Goal: Information Seeking & Learning: Learn about a topic

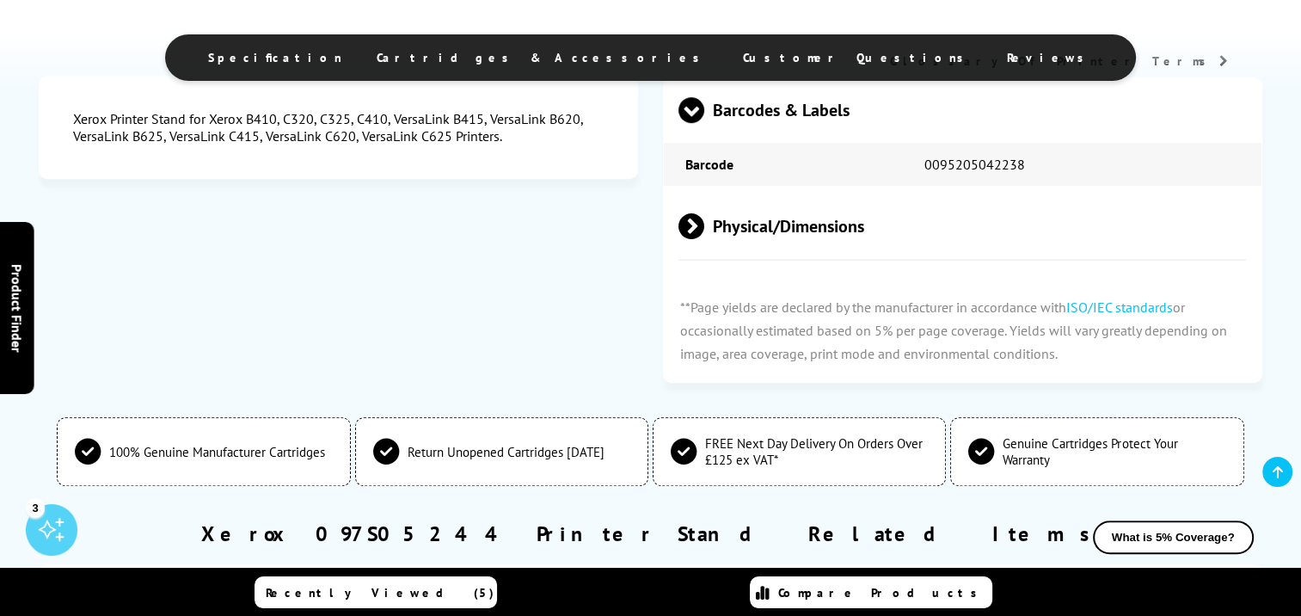
scroll to position [1118, 0]
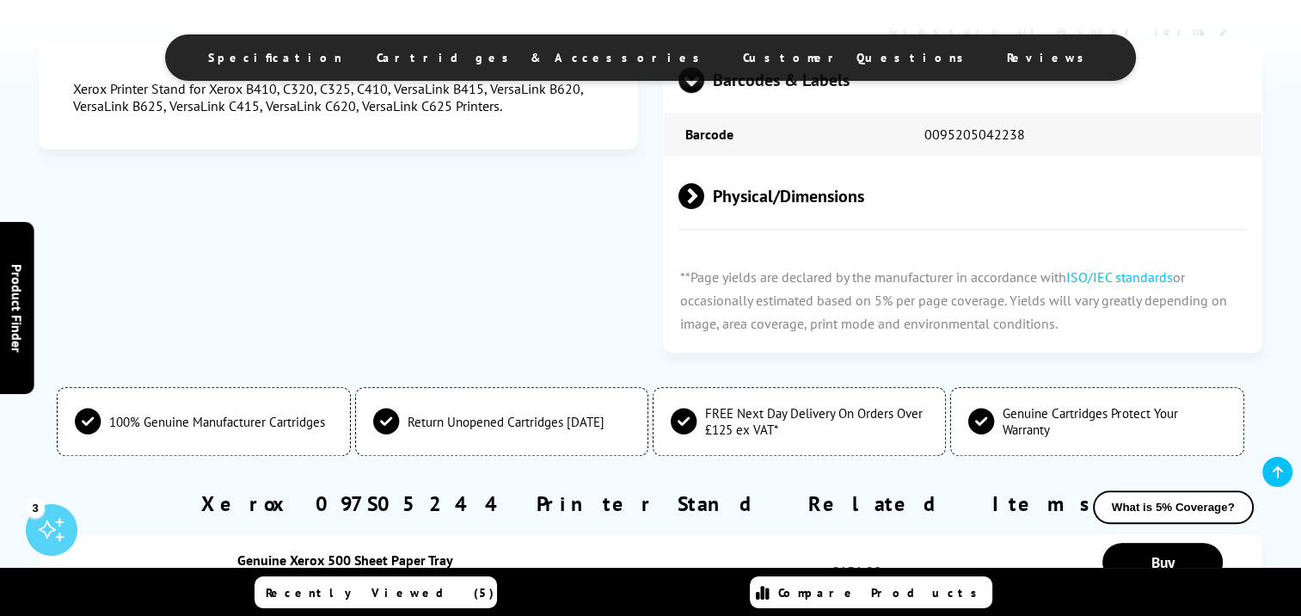
click at [754, 200] on span "Physical/Dimensions" at bounding box center [963, 196] width 568 height 65
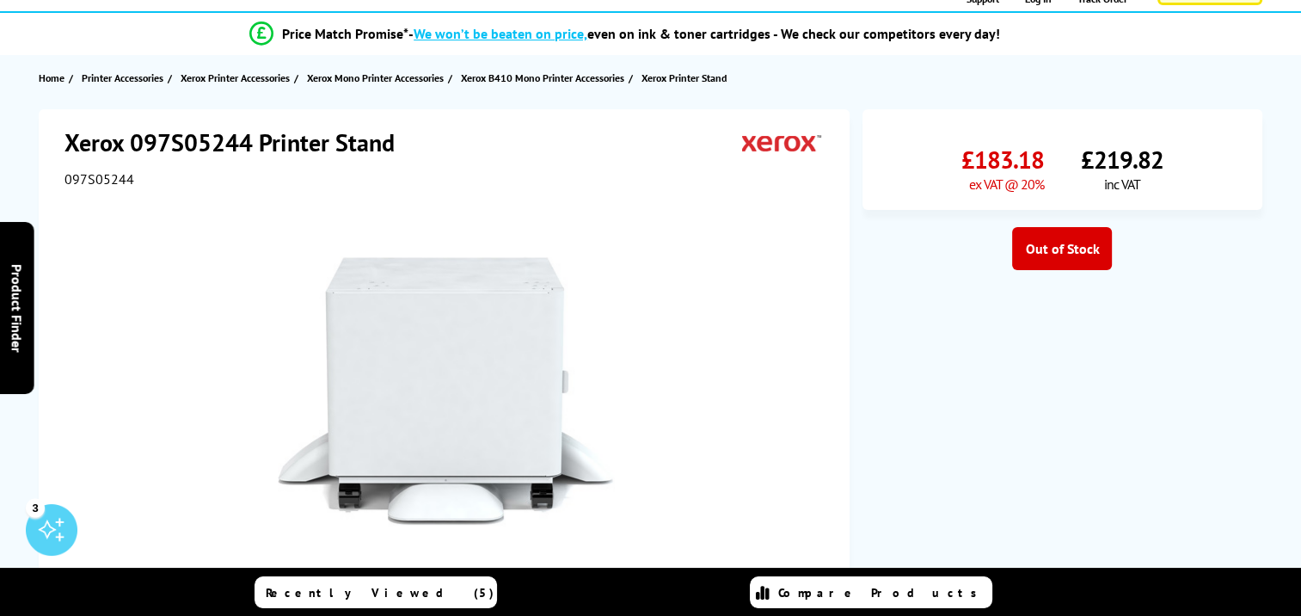
scroll to position [0, 0]
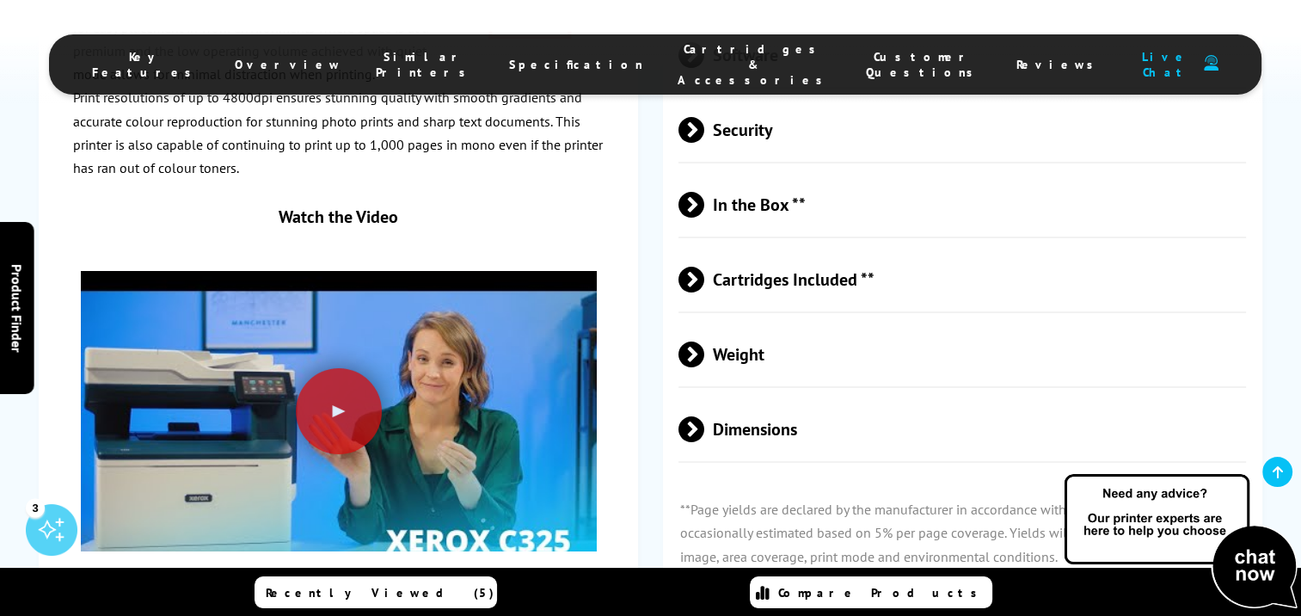
scroll to position [6509, 0]
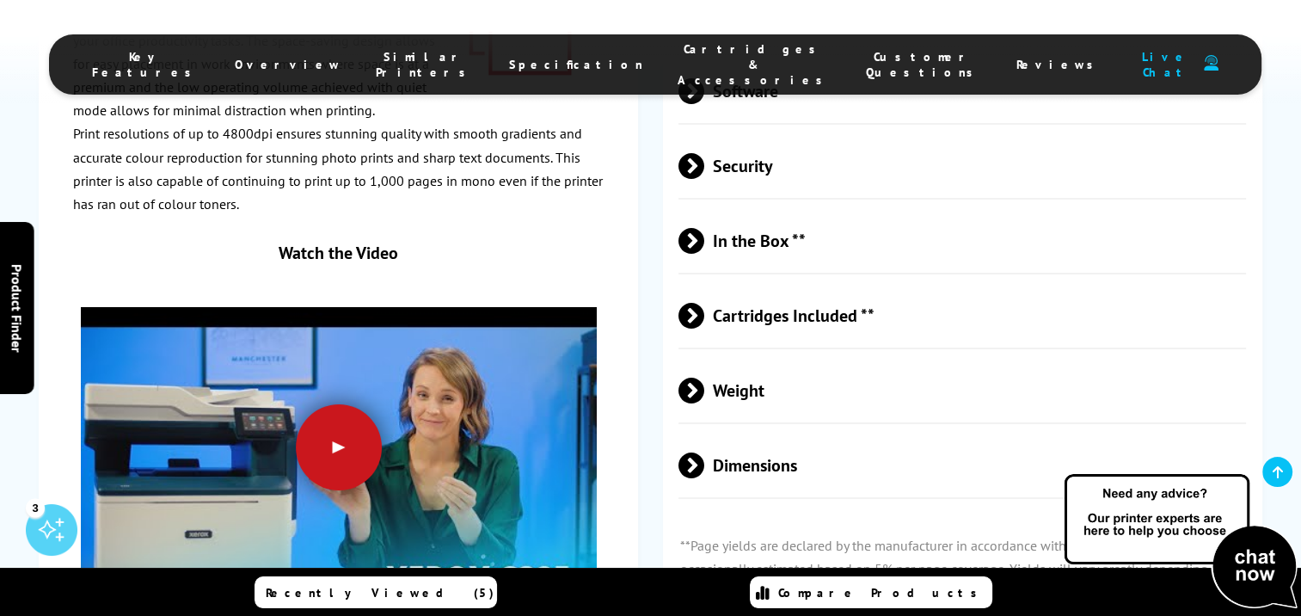
click at [339, 404] on div at bounding box center [339, 447] width 86 height 86
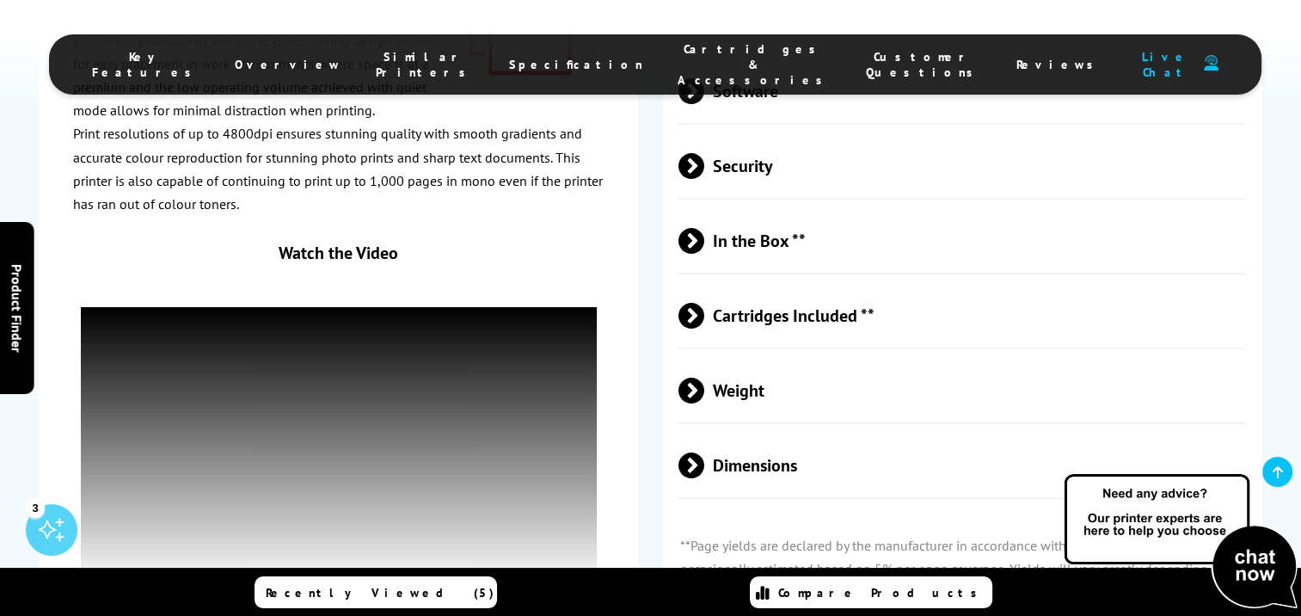
drag, startPoint x: 1244, startPoint y: 370, endPoint x: 1231, endPoint y: 370, distance: 13.8
click at [1244, 517] on p "**Page yields are declared by the manufacturer in accordance with ISO/IEC stand…" at bounding box center [962, 569] width 599 height 105
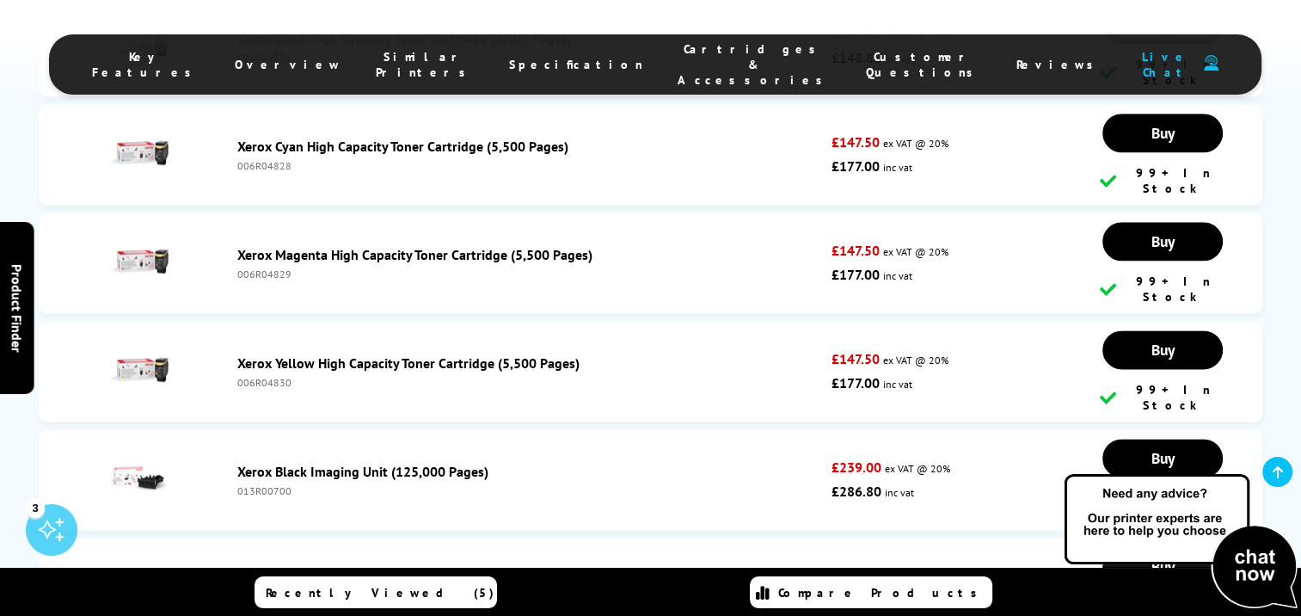
scroll to position [8731, 0]
